Goal: Task Accomplishment & Management: Use online tool/utility

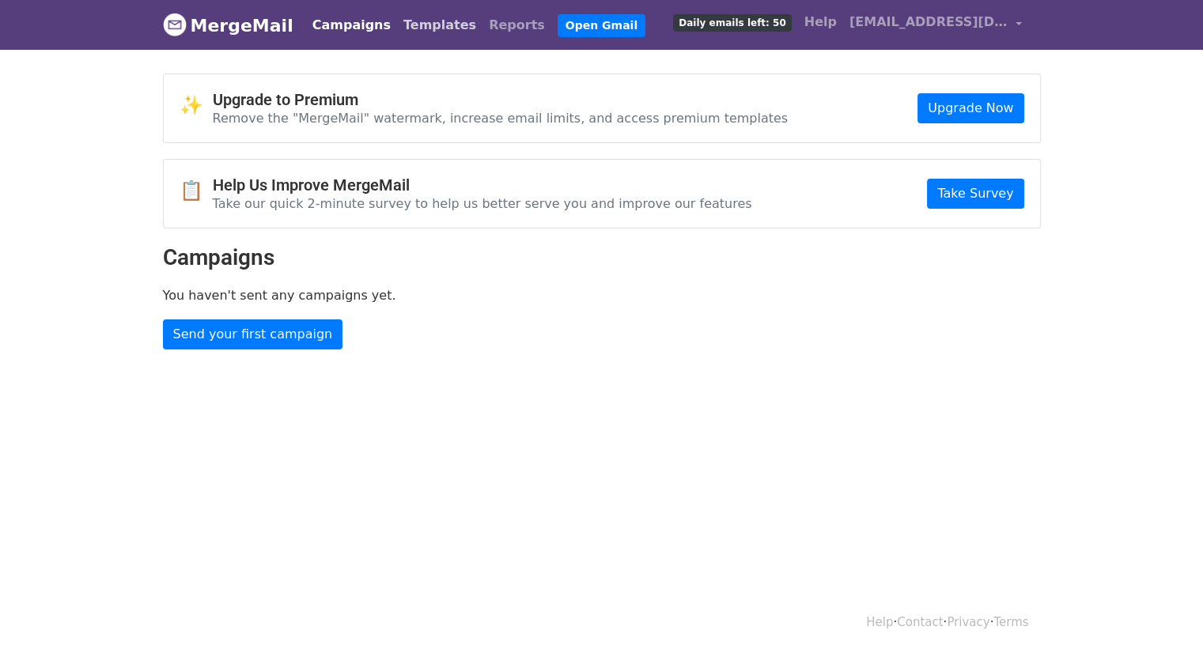
click at [399, 21] on link "Templates" at bounding box center [439, 25] width 85 height 32
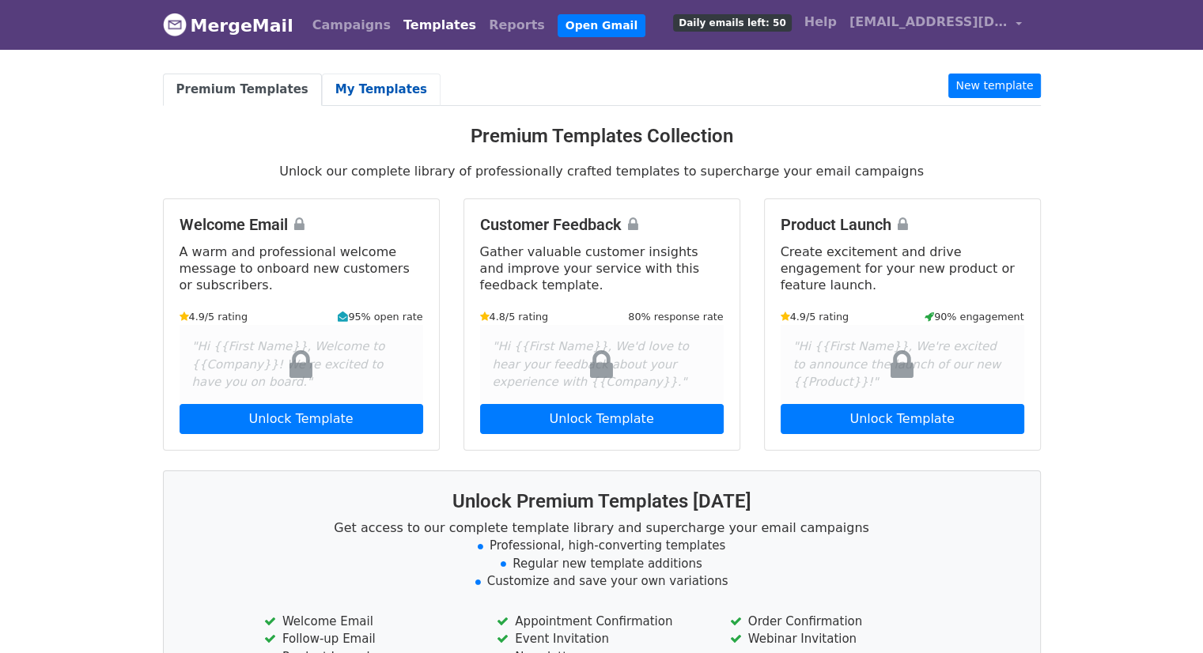
click at [363, 91] on link "My Templates" at bounding box center [381, 90] width 119 height 32
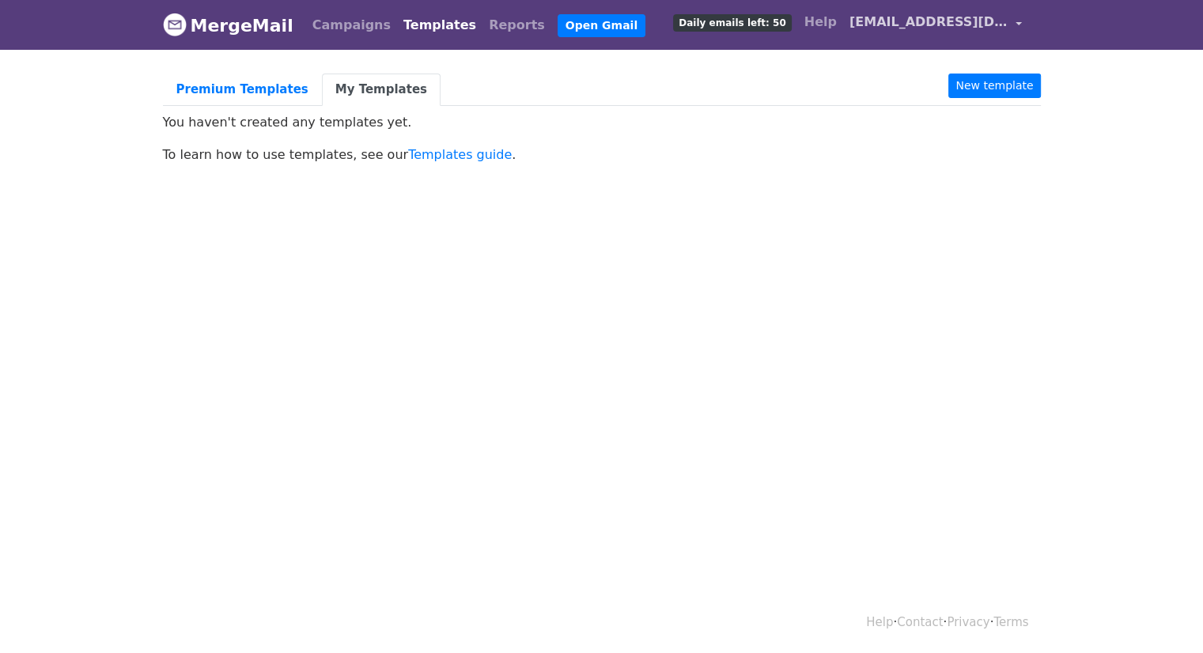
click at [899, 29] on span "[EMAIL_ADDRESS][DOMAIN_NAME]" at bounding box center [928, 22] width 158 height 19
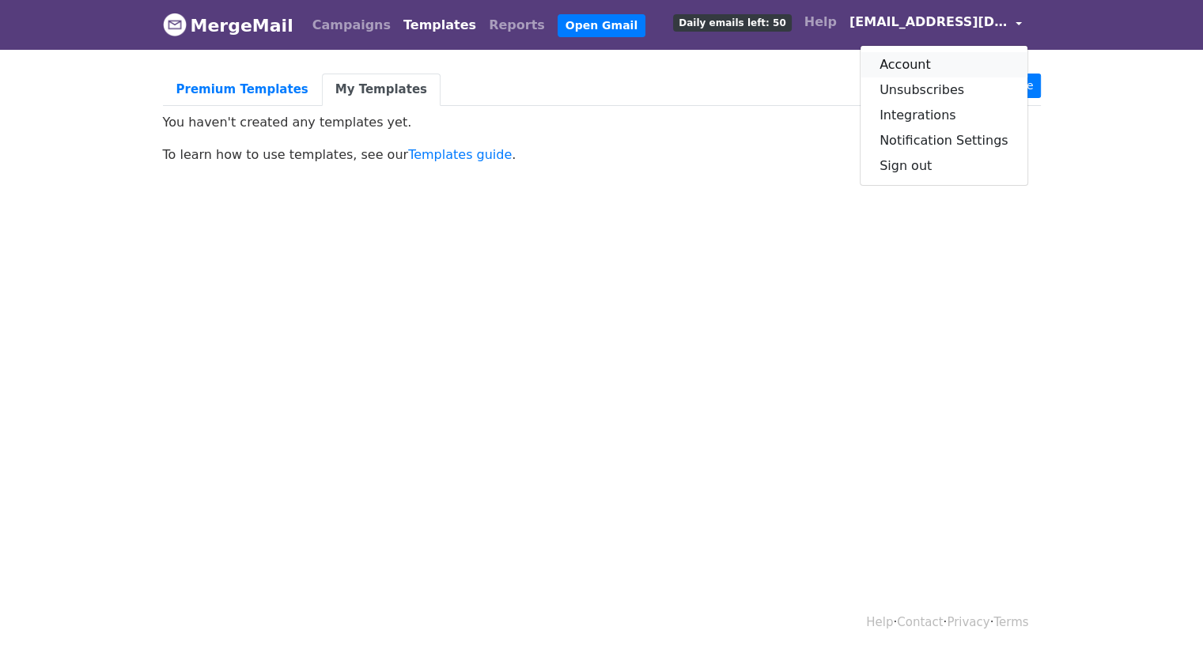
click at [898, 59] on link "Account" at bounding box center [943, 64] width 167 height 25
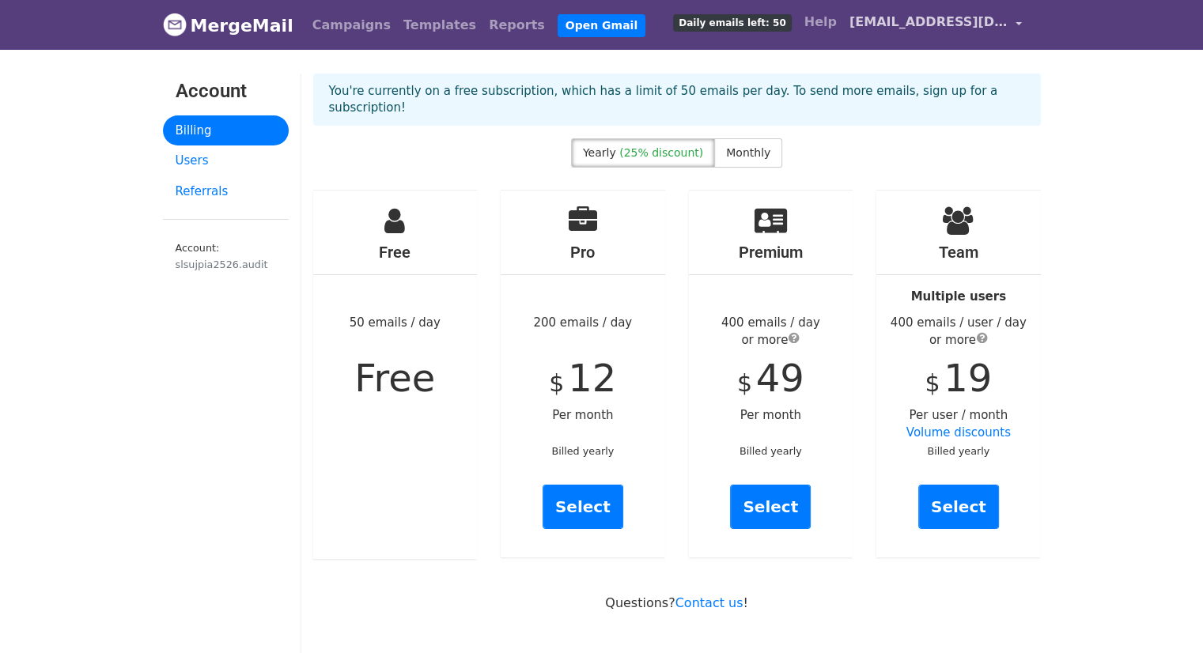
click at [937, 24] on span "[EMAIL_ADDRESS][DOMAIN_NAME]" at bounding box center [928, 22] width 158 height 19
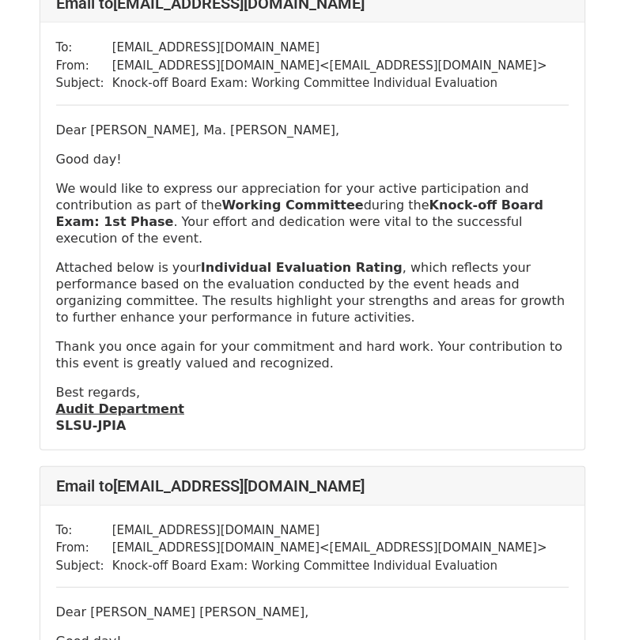
click at [466, 376] on div "To: gruezomacassandra@gmail.com From: slsujpia2526.audit@gmail.com < slsujpia25…" at bounding box center [312, 236] width 544 height 427
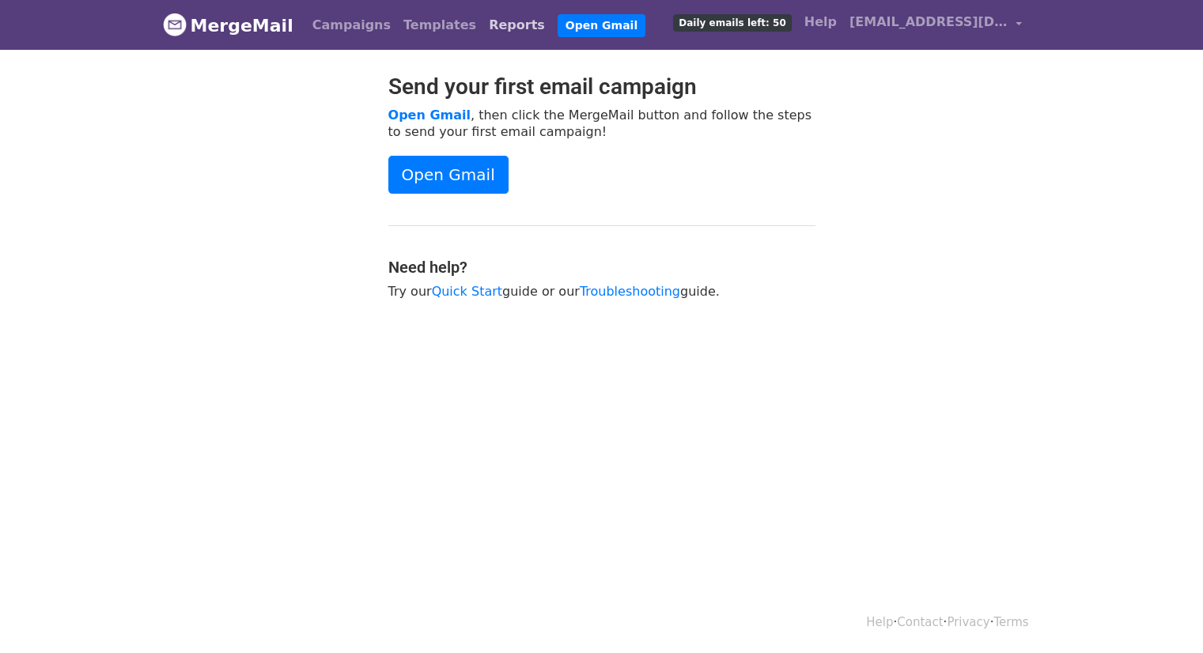
click at [482, 32] on link "Reports" at bounding box center [516, 25] width 69 height 32
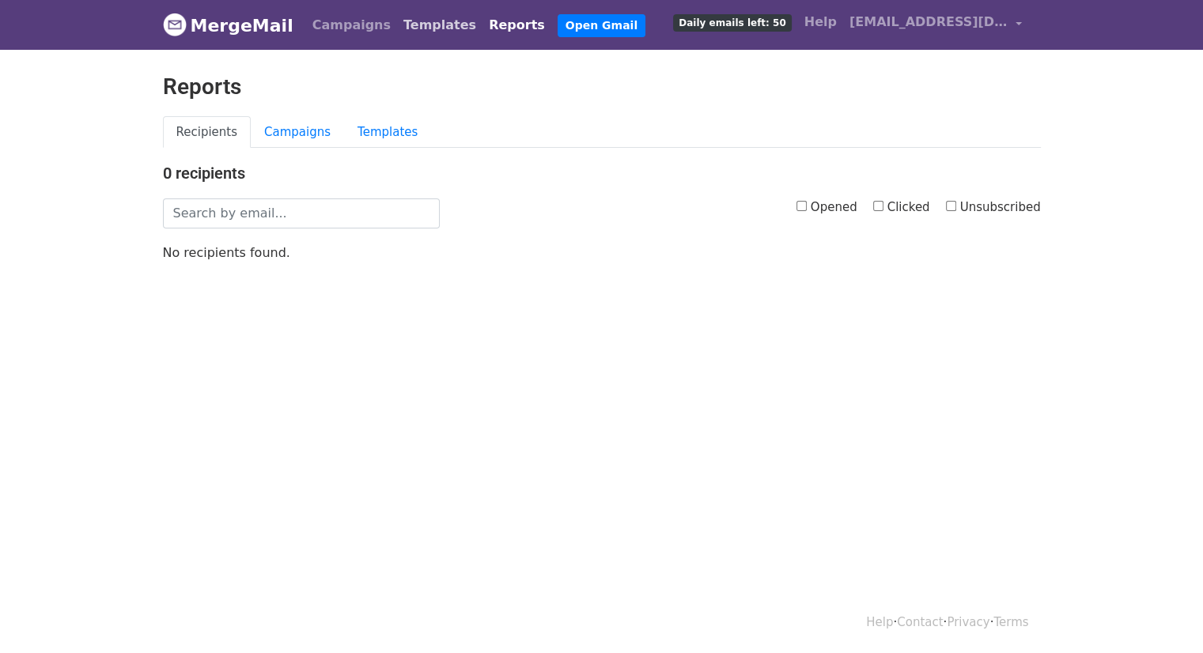
click at [414, 28] on link "Templates" at bounding box center [439, 25] width 85 height 32
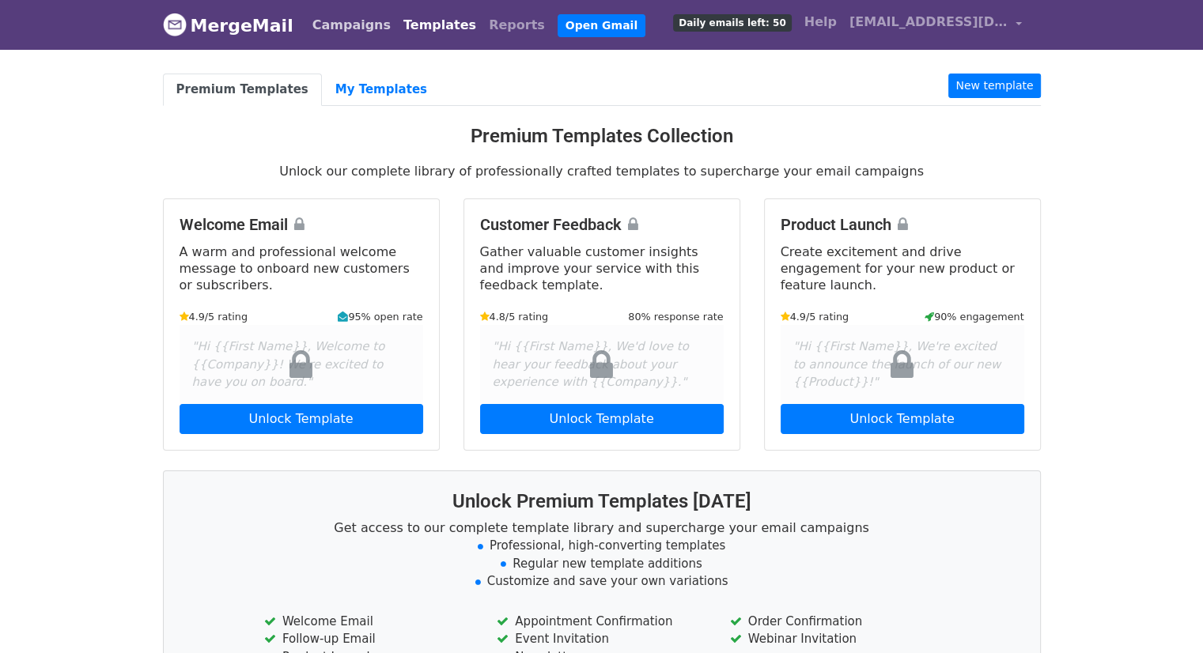
click at [348, 17] on link "Campaigns" at bounding box center [351, 25] width 91 height 32
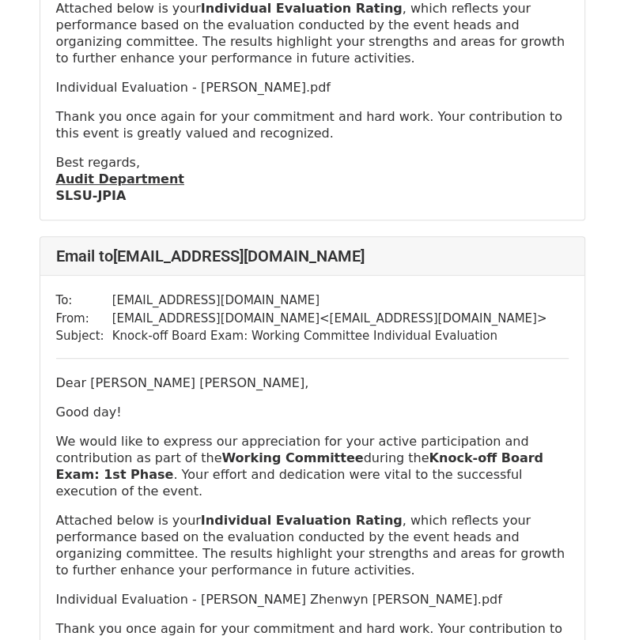
scroll to position [3574, 0]
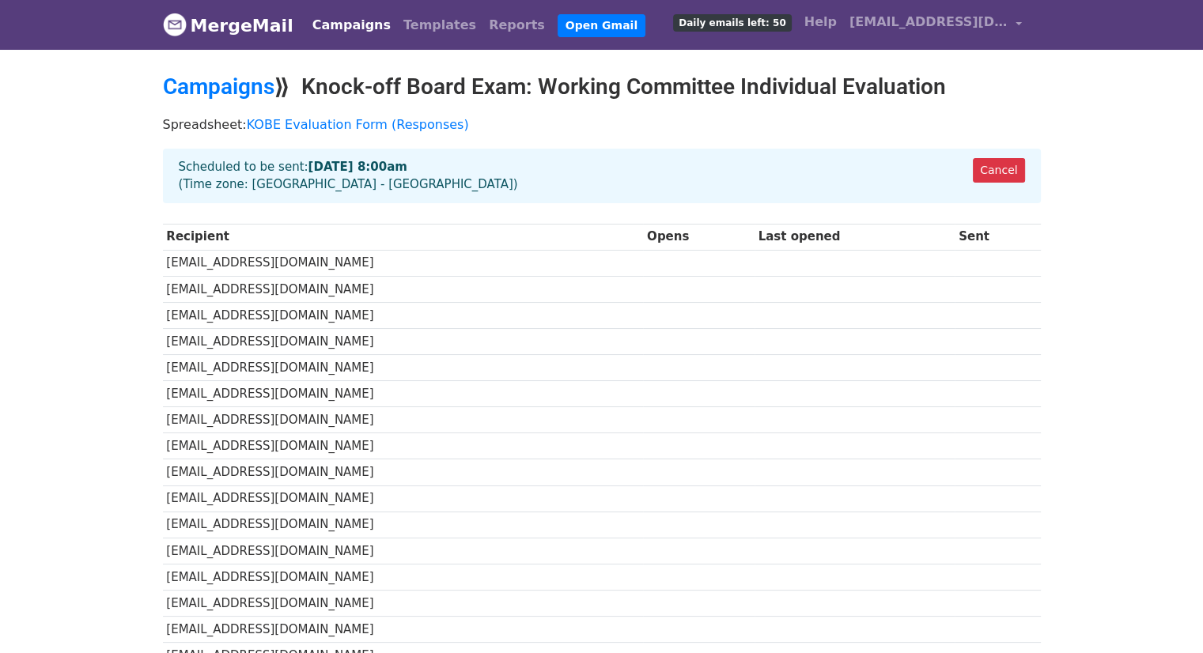
click at [38, 202] on body "MergeMail Campaigns Templates Reports Open Gmail Daily emails left: 50 Help sls…" at bounding box center [601, 490] width 1203 height 980
click at [319, 26] on link "Campaigns" at bounding box center [351, 25] width 91 height 32
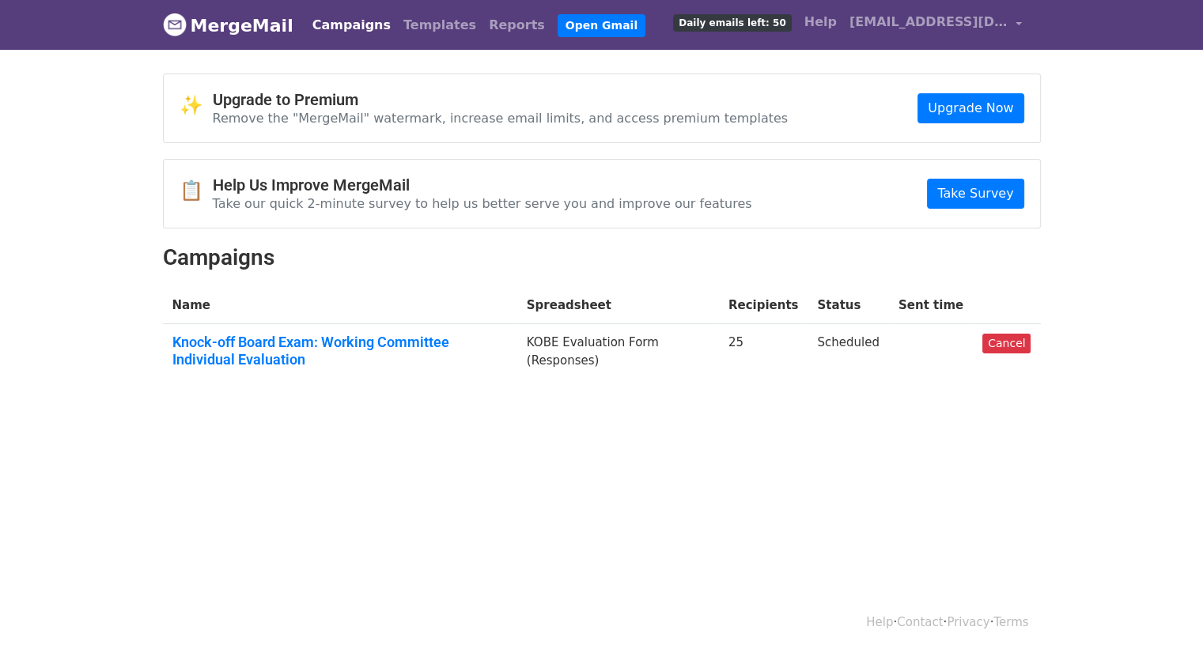
click at [718, 334] on td "KOBE Evaluation Form (Responses)" at bounding box center [618, 354] width 202 height 60
click at [504, 471] on html "MergeMail Campaigns Templates Reports Open Gmail Daily emails left: 50 Help [EM…" at bounding box center [601, 326] width 1203 height 653
click at [470, 350] on link "Knock-off Board Exam: Working Committee Individual Evaluation" at bounding box center [339, 351] width 335 height 34
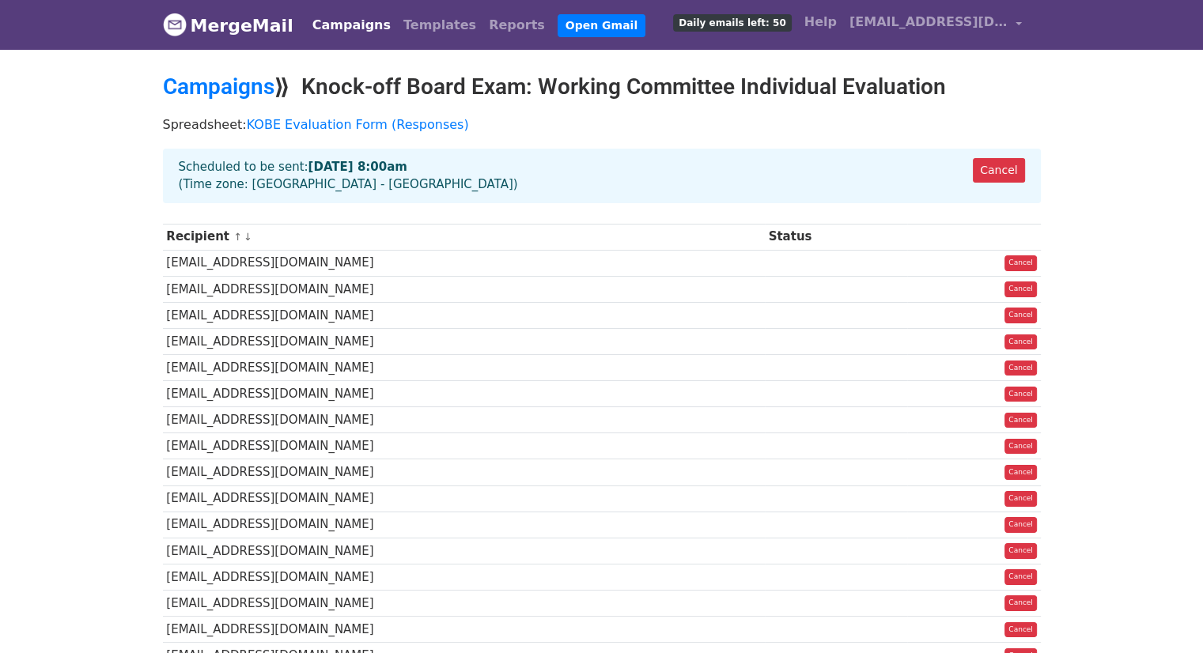
click at [70, 119] on body "MergeMail Campaigns Templates Reports Open Gmail Daily emails left: 50 Help [EM…" at bounding box center [601, 490] width 1203 height 980
